Goal: Task Accomplishment & Management: Manage account settings

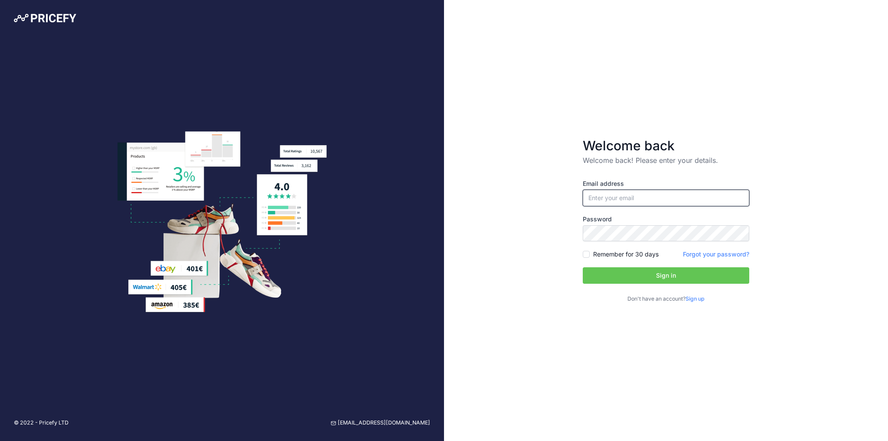
type input "[EMAIL_ADDRESS][DOMAIN_NAME]"
click at [628, 255] on label "Remember for 30 days" at bounding box center [625, 254] width 65 height 9
click at [590, 255] on input "Remember for 30 days" at bounding box center [586, 254] width 7 height 7
checkbox input "true"
click at [633, 274] on button "Sign in" at bounding box center [666, 276] width 167 height 16
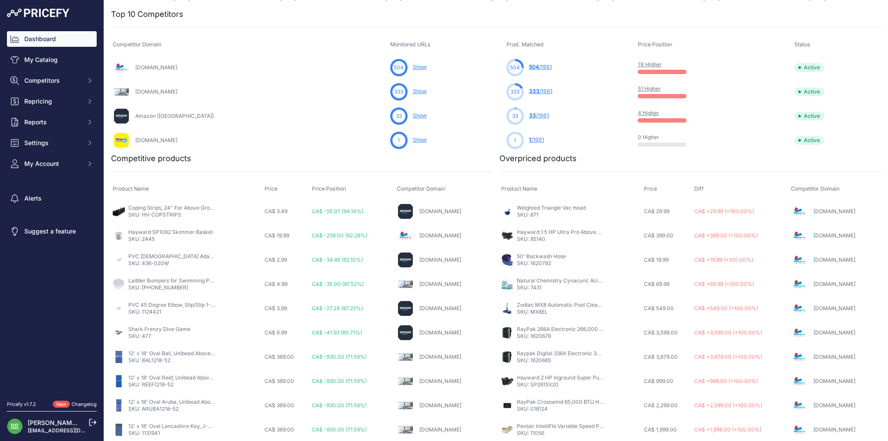
scroll to position [279, 0]
click at [41, 61] on link "My Catalog" at bounding box center [52, 60] width 90 height 16
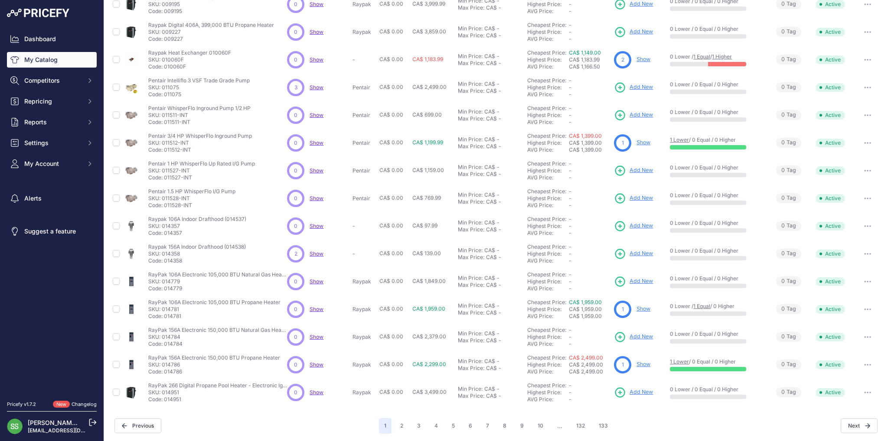
scroll to position [78, 0]
click at [173, 361] on p "SKU: 014786" at bounding box center [214, 364] width 132 height 7
click at [172, 356] on p "RayPak 156A Electronic 150,000 BTU Propane Heater" at bounding box center [214, 357] width 132 height 7
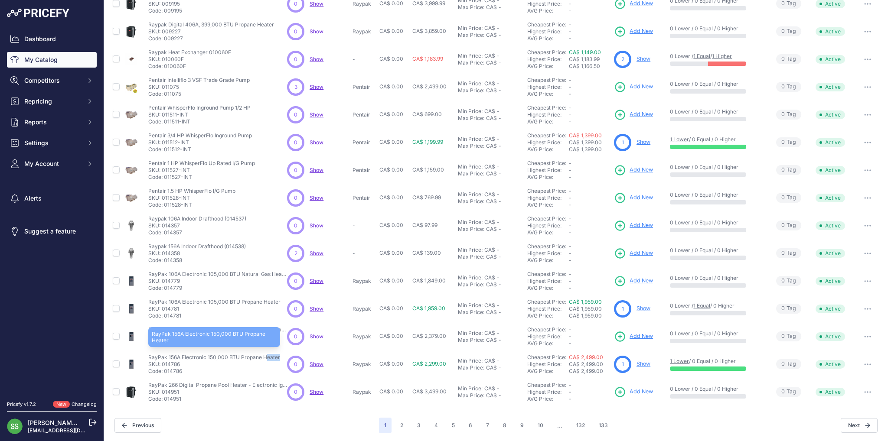
click at [172, 356] on p "RayPak 156A Electronic 150,000 BTU Propane Heater" at bounding box center [214, 357] width 132 height 7
click at [176, 363] on p "SKU: 014786" at bounding box center [214, 364] width 132 height 7
copy p "014786"
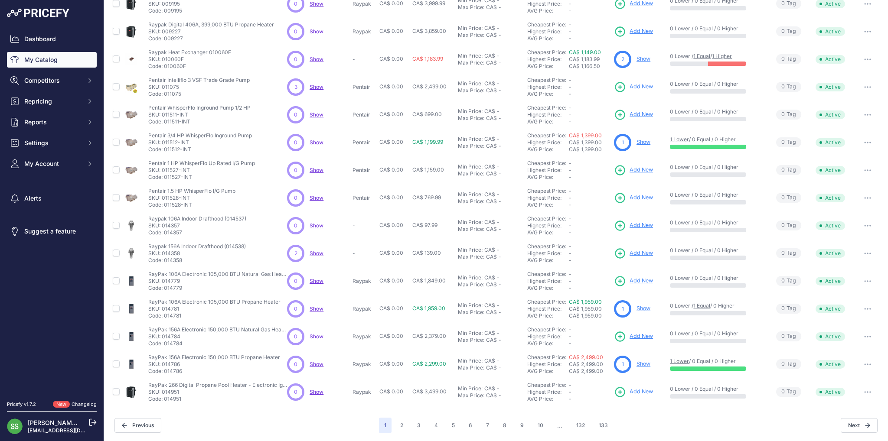
drag, startPoint x: 598, startPoint y: 356, endPoint x: 562, endPoint y: 357, distance: 35.6
click at [562, 357] on div "Cheapest Price: Click here to see from which matched product this price comes f…" at bounding box center [568, 364] width 83 height 21
copy div "Click here to see from which matched product this price comes from CA$ 2,499.00"
drag, startPoint x: 190, startPoint y: 139, endPoint x: 163, endPoint y: 140, distance: 27.4
click at [163, 140] on p "SKU: 011512-INT" at bounding box center [200, 142] width 104 height 7
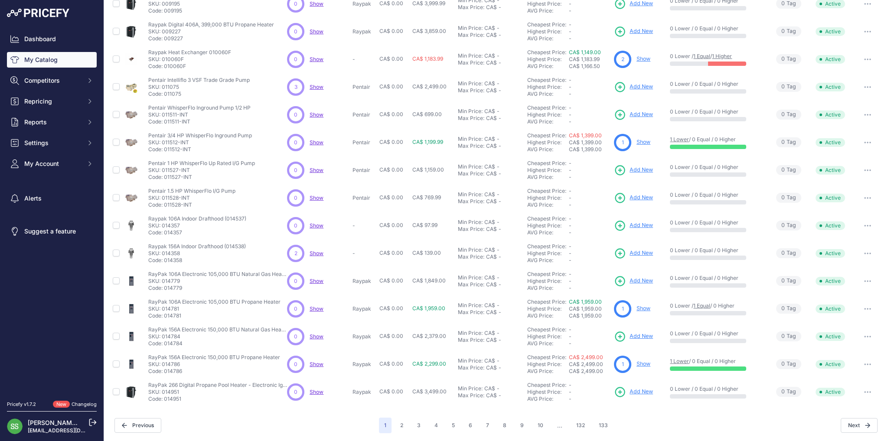
copy p "011512-INT"
click at [401, 420] on button "2" at bounding box center [401, 426] width 13 height 16
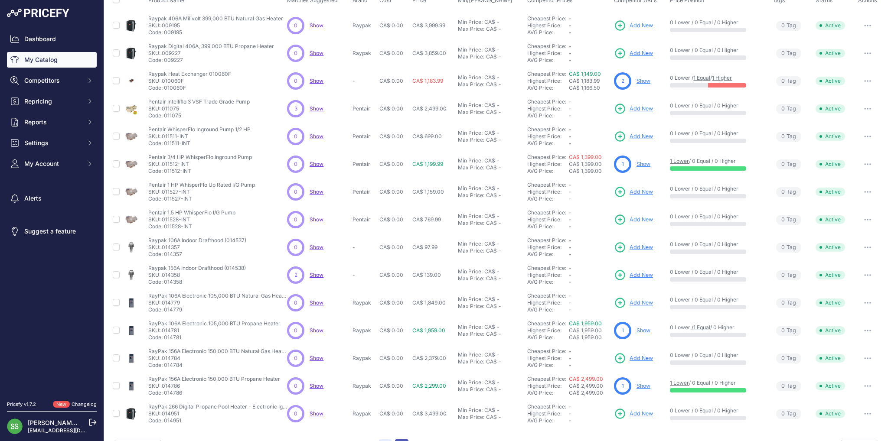
scroll to position [101, 0]
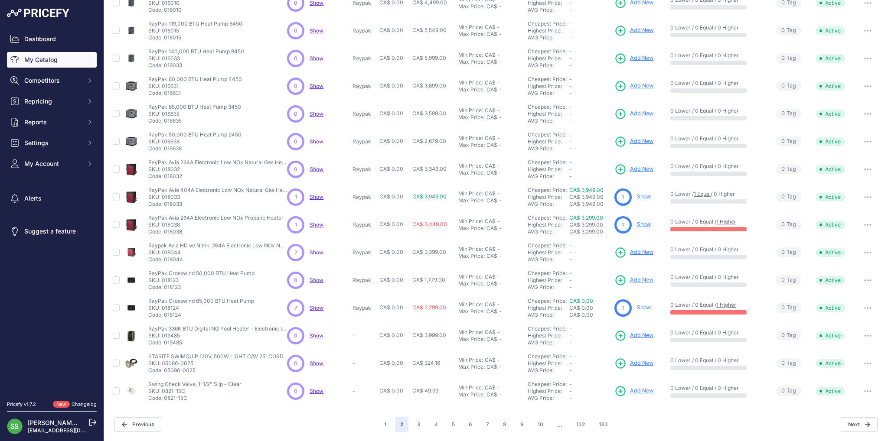
scroll to position [78, 0]
click at [174, 223] on p "SKU: 018038" at bounding box center [215, 225] width 135 height 7
copy p "018038"
click at [422, 424] on button "3" at bounding box center [419, 426] width 14 height 16
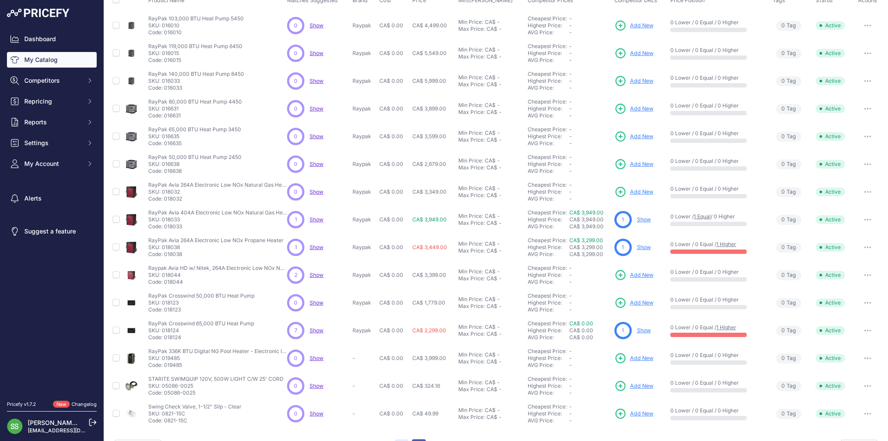
scroll to position [101, 0]
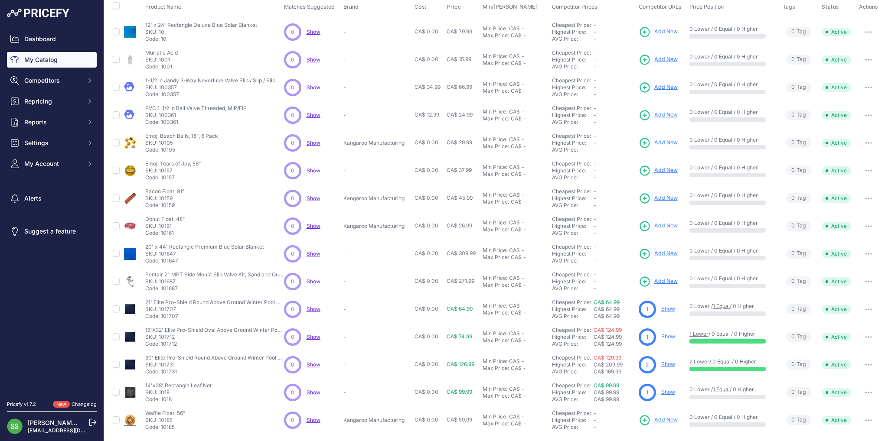
scroll to position [78, 0]
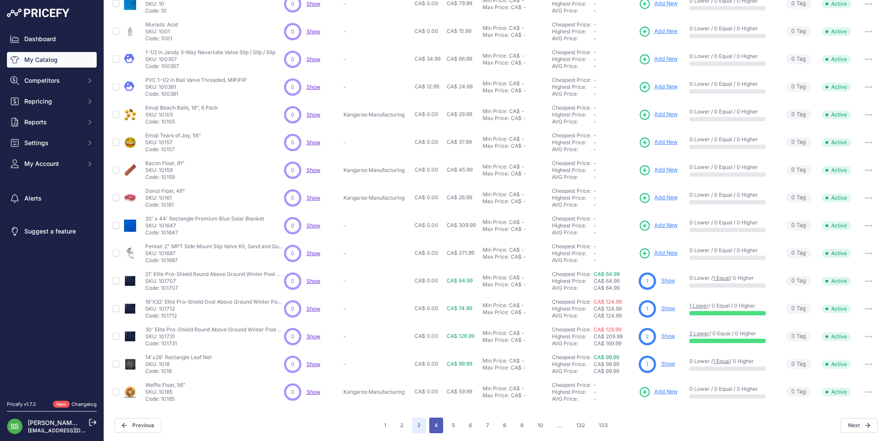
click at [432, 421] on button "4" at bounding box center [436, 426] width 14 height 16
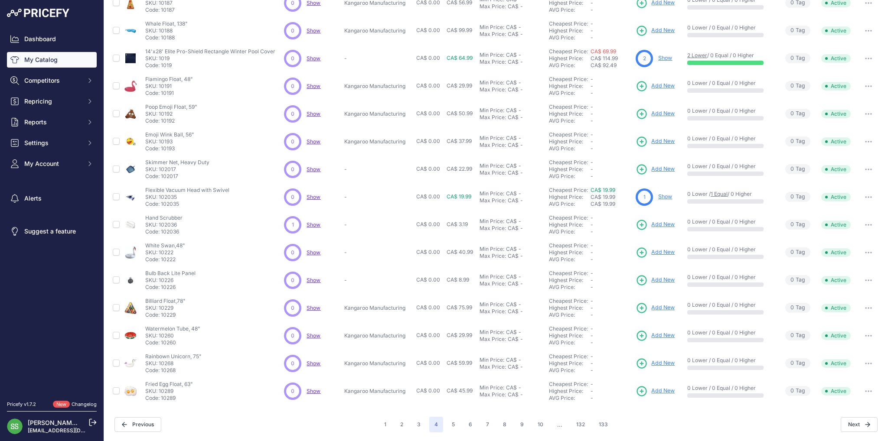
scroll to position [78, 0]
